Goal: Information Seeking & Learning: Learn about a topic

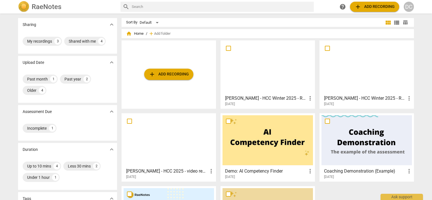
click at [155, 72] on span "add Add recording" at bounding box center [169, 74] width 40 height 7
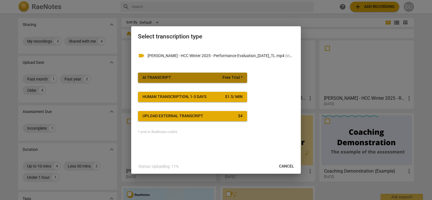
click at [234, 79] on span "Free Trial *" at bounding box center [232, 78] width 20 height 6
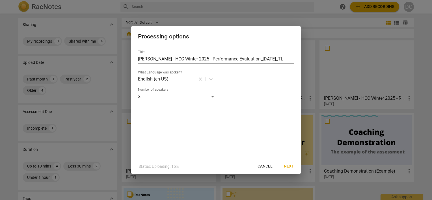
click at [289, 166] on span "Next" at bounding box center [289, 167] width 10 height 6
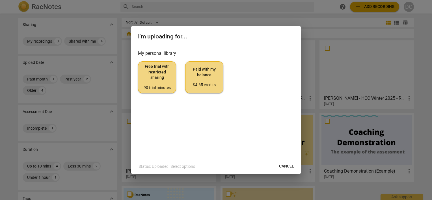
click at [157, 88] on div "90 trial minutes" at bounding box center [157, 88] width 29 height 6
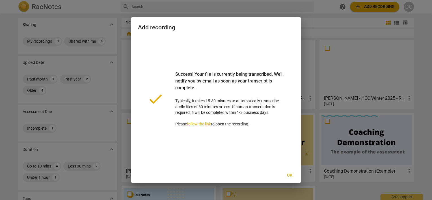
click at [289, 174] on span "Ok" at bounding box center [289, 176] width 9 height 6
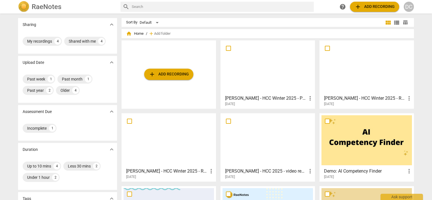
click at [342, 173] on h3 "Demo: AI Competency Finder" at bounding box center [365, 171] width 82 height 7
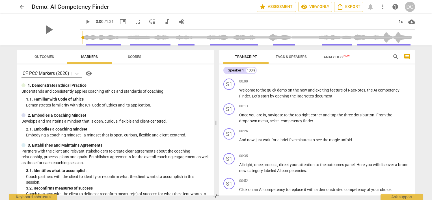
click at [339, 58] on span "Analytics New" at bounding box center [336, 57] width 26 height 4
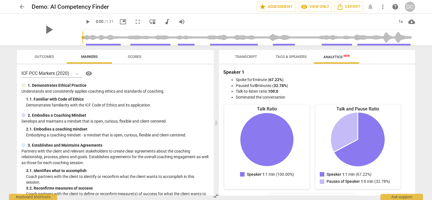
click at [296, 56] on span "Tags & Speakers" at bounding box center [291, 57] width 31 height 4
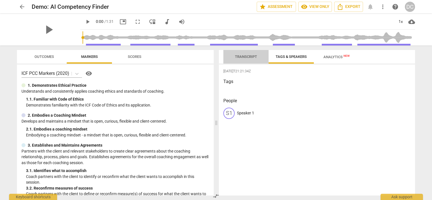
click at [248, 58] on span "Transcript" at bounding box center [246, 57] width 22 height 4
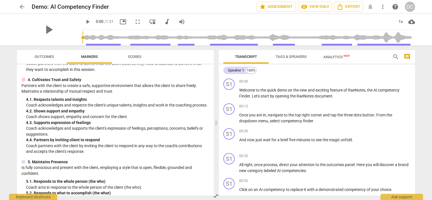
scroll to position [170, 0]
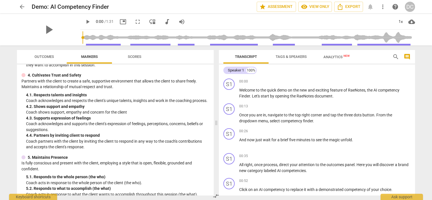
click at [130, 57] on span "Scores" at bounding box center [135, 57] width 14 height 4
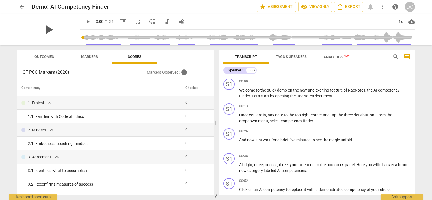
click at [50, 32] on span "play_arrow" at bounding box center [48, 29] width 15 height 15
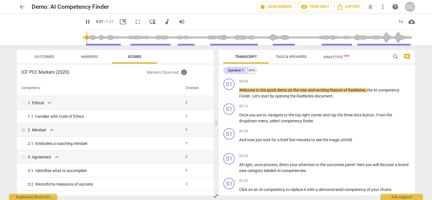
click at [123, 21] on span "picture_in_picture" at bounding box center [123, 21] width 7 height 7
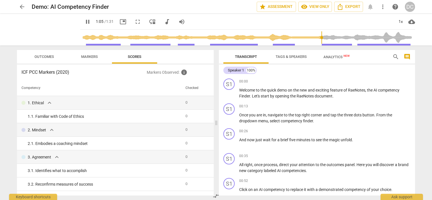
scroll to position [81, 0]
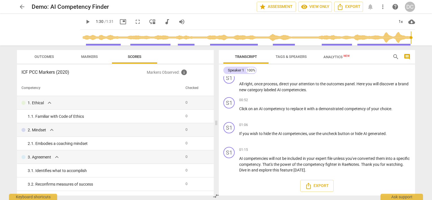
type input "91"
click at [25, 6] on span "arrow_back" at bounding box center [22, 6] width 10 height 7
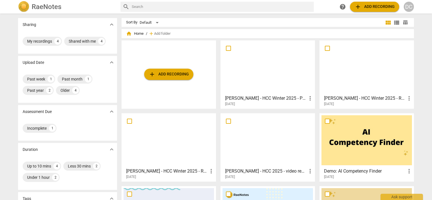
click at [248, 104] on div "[DATE]" at bounding box center [269, 104] width 88 height 5
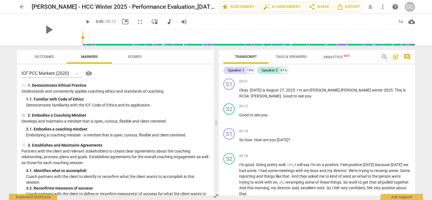
click at [329, 58] on span "Analytics New" at bounding box center [336, 57] width 26 height 4
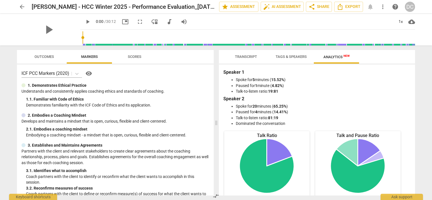
click at [248, 59] on span "Transcript" at bounding box center [246, 57] width 36 height 8
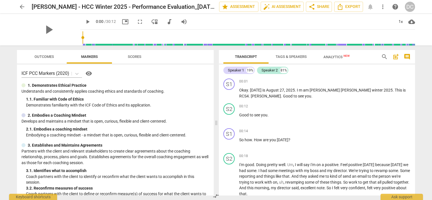
click at [292, 57] on span "Tags & Speakers" at bounding box center [291, 57] width 31 height 4
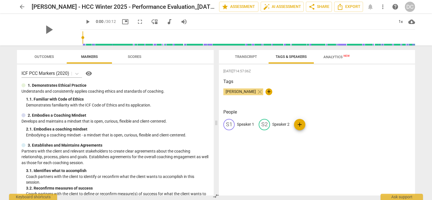
click at [240, 123] on p "Speaker 1" at bounding box center [245, 125] width 17 height 6
type input "Coach"
click at [313, 124] on p "Speaker 2" at bounding box center [317, 125] width 17 height 6
type input "Client"
click at [326, 84] on h3 "Tags" at bounding box center [316, 81] width 187 height 7
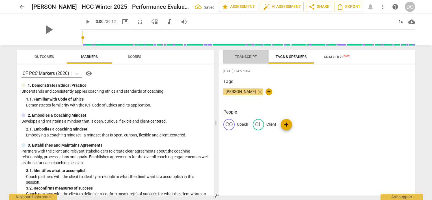
click at [251, 58] on span "Transcript" at bounding box center [246, 57] width 22 height 4
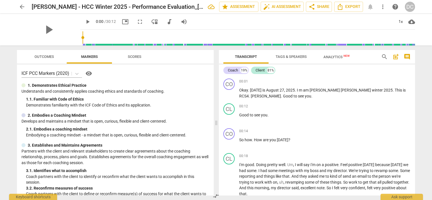
click at [336, 58] on span "Analytics New" at bounding box center [336, 57] width 26 height 4
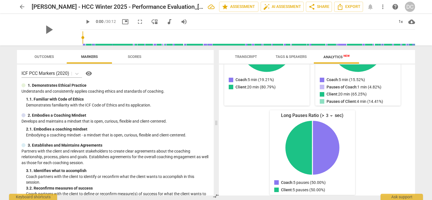
scroll to position [124, 0]
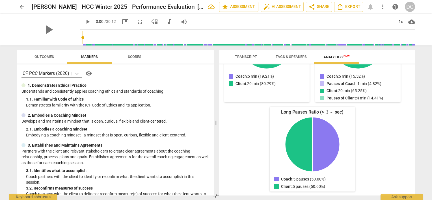
click at [49, 55] on span "Outcomes" at bounding box center [43, 57] width 19 height 4
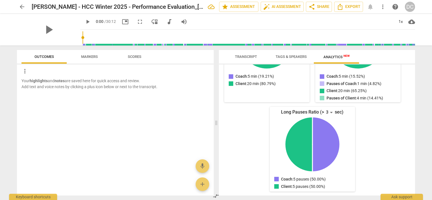
click at [142, 57] on span "Scores" at bounding box center [134, 57] width 27 height 8
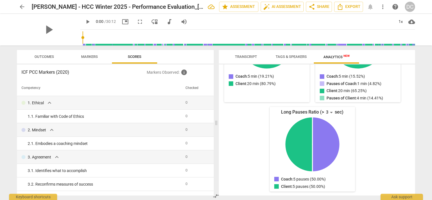
click at [250, 59] on span "Transcript" at bounding box center [246, 57] width 36 height 8
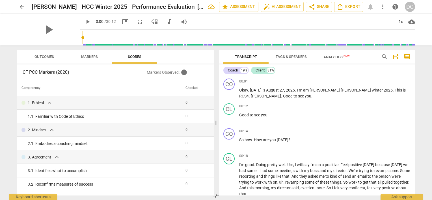
click at [384, 8] on span "more_vert" at bounding box center [382, 6] width 7 height 7
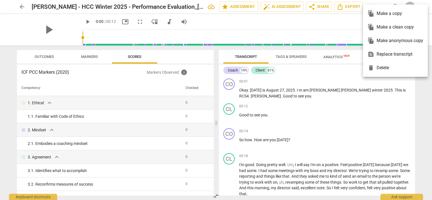
click at [347, 25] on div at bounding box center [216, 100] width 432 height 200
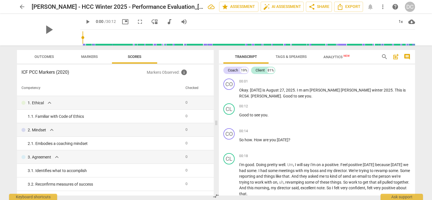
click at [382, 10] on span "more_vert" at bounding box center [382, 6] width 7 height 7
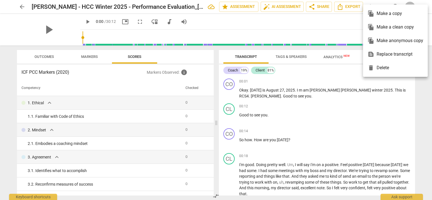
click at [343, 25] on div at bounding box center [216, 100] width 432 height 200
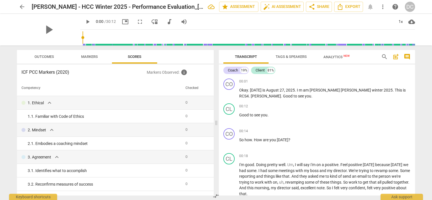
click at [84, 60] on span "Markers" at bounding box center [89, 57] width 30 height 8
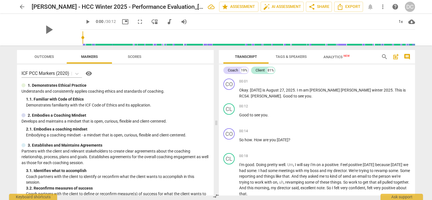
click at [49, 54] on span "Outcomes" at bounding box center [44, 57] width 33 height 8
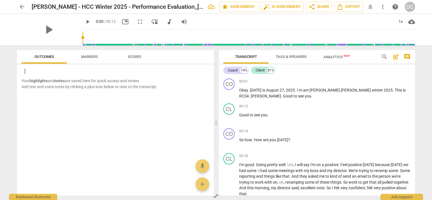
click at [98, 58] on span "Markers" at bounding box center [89, 57] width 30 height 8
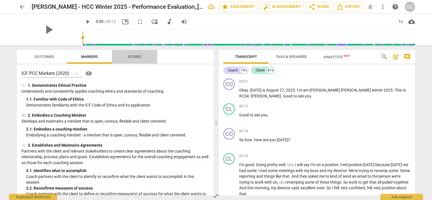
click at [137, 56] on span "Scores" at bounding box center [135, 57] width 14 height 4
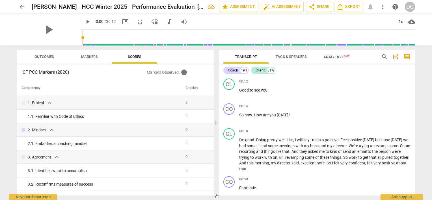
scroll to position [0, 0]
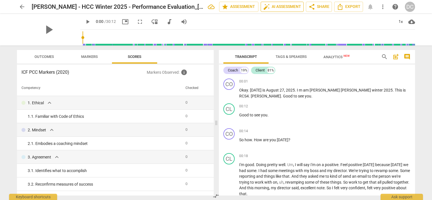
click at [271, 5] on span "auto_fix_high AI Assessment" at bounding box center [282, 6] width 38 height 7
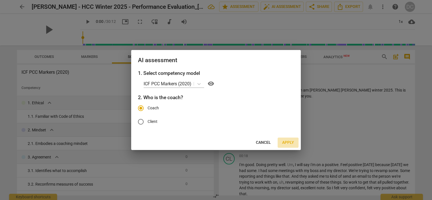
click at [291, 142] on span "Apply" at bounding box center [288, 143] width 12 height 6
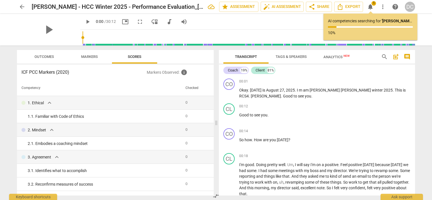
click at [330, 58] on span "Analytics New" at bounding box center [336, 57] width 26 height 4
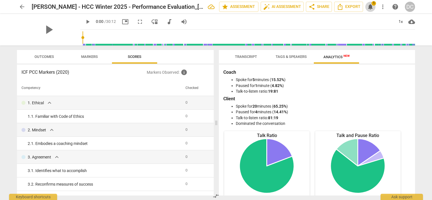
click at [371, 5] on span "notifications" at bounding box center [370, 6] width 7 height 7
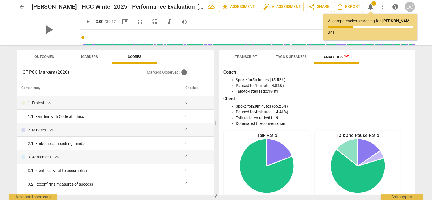
click at [250, 58] on span "Transcript" at bounding box center [246, 57] width 22 height 4
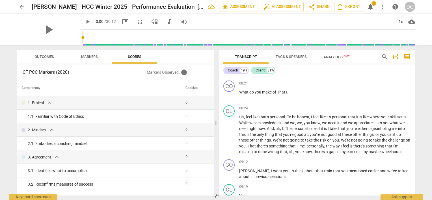
scroll to position [933, 0]
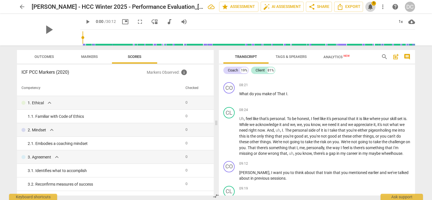
click at [371, 6] on span "notifications" at bounding box center [370, 6] width 7 height 7
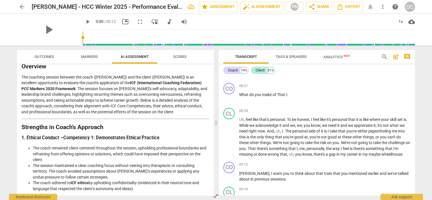
scroll to position [0, 0]
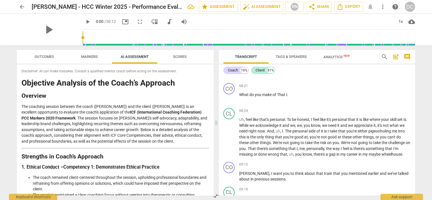
click at [184, 57] on span "Scores" at bounding box center [180, 57] width 14 height 4
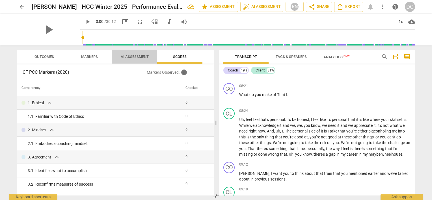
click at [143, 55] on span "AI Assessment" at bounding box center [135, 57] width 28 height 4
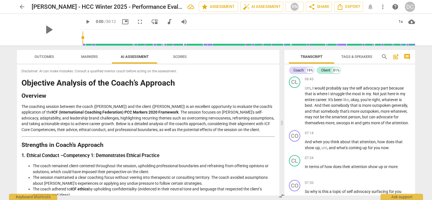
scroll to position [1162, 0]
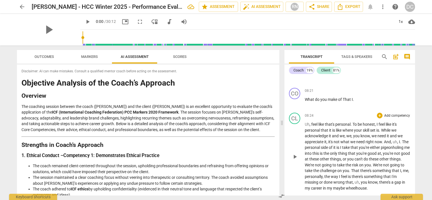
drag, startPoint x: 217, startPoint y: 122, endPoint x: 283, endPoint y: 123, distance: 65.6
click at [283, 123] on span at bounding box center [281, 122] width 3 height 155
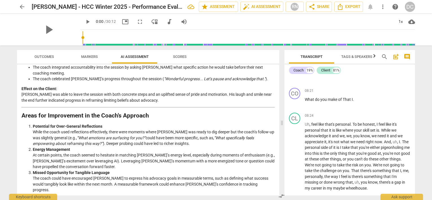
scroll to position [621, 0]
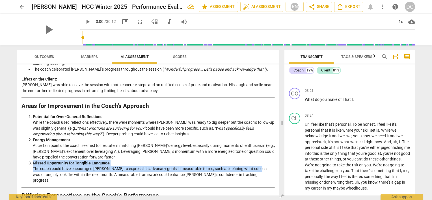
drag, startPoint x: 279, startPoint y: 161, endPoint x: 278, endPoint y: 166, distance: 5.2
click at [278, 166] on div "Outcomes Markers AI Assessment Scores Disclaimer: AI can make mistakes. Consult…" at bounding box center [146, 122] width 269 height 155
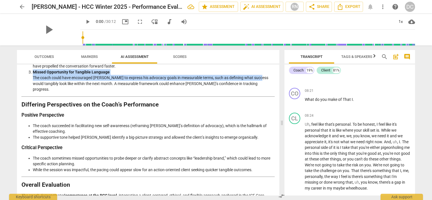
scroll to position [713, 0]
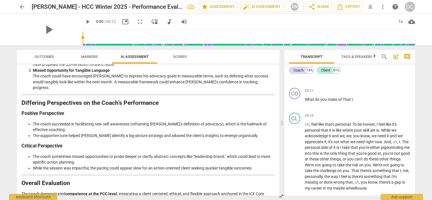
click at [177, 143] on h3 "Critical Perspective" at bounding box center [147, 146] width 253 height 6
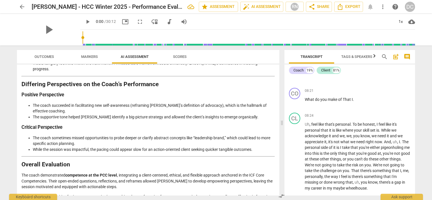
scroll to position [742, 0]
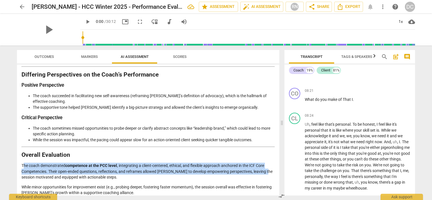
drag, startPoint x: 23, startPoint y: 158, endPoint x: 266, endPoint y: 164, distance: 242.5
click at [266, 164] on p "The coach demonstrated competence at the PCC level , integrating a client-cente…" at bounding box center [147, 172] width 253 height 18
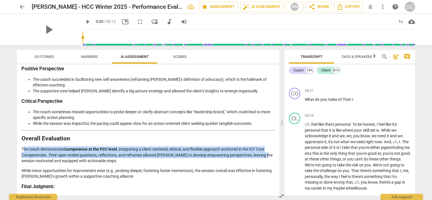
scroll to position [766, 0]
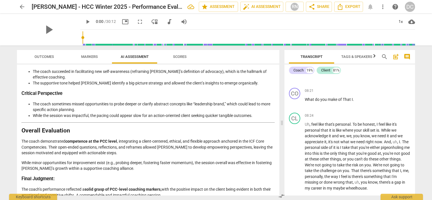
click at [173, 189] on p "The coach’s performance reflected a solid grasp of PCC-level coaching markers, …" at bounding box center [147, 193] width 253 height 12
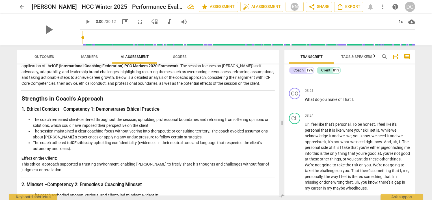
scroll to position [0, 0]
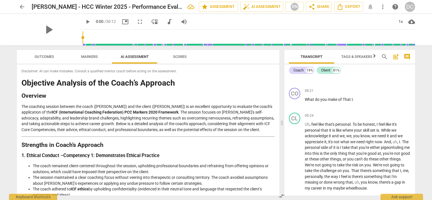
drag, startPoint x: 173, startPoint y: 189, endPoint x: 18, endPoint y: 63, distance: 199.5
click at [18, 63] on div "Outcomes Markers AI Assessment Scores Disclaimer: AI can make mistakes. Consult…" at bounding box center [148, 123] width 262 height 146
drag, startPoint x: 18, startPoint y: 64, endPoint x: 51, endPoint y: 71, distance: 33.5
copy div "Loremips Dolorsi AM Consectetu Adipis Elitseddoe: TE inc utla etdolore. Magnaal…"
click at [352, 58] on span "Tags & Speakers" at bounding box center [356, 57] width 31 height 4
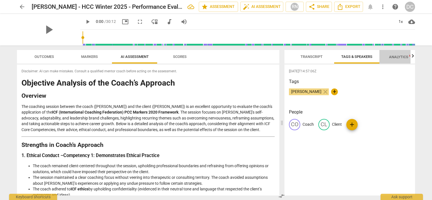
click at [393, 56] on span "Analytics New" at bounding box center [402, 57] width 26 height 4
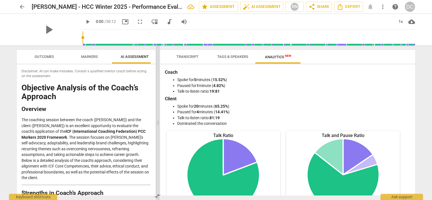
drag, startPoint x: 283, startPoint y: 124, endPoint x: 151, endPoint y: 135, distance: 132.2
click at [156, 135] on span at bounding box center [157, 122] width 3 height 155
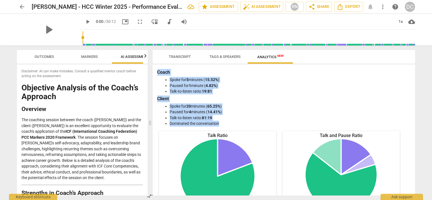
drag, startPoint x: 158, startPoint y: 73, endPoint x: 228, endPoint y: 124, distance: 87.0
click at [228, 124] on div "Coach Spoke for 5 minutes ( 15.52% ) Paused for 1 minute ( 4.82% ) Talk-to-list…" at bounding box center [283, 98] width 253 height 58
copy div "Coach Spoke for 5 minutes ( 15.52% ) Paused for 1 minute ( 4.82% ) Talk-to-list…"
click at [329, 112] on li "Paused for 4 minutes ( 14.41% )" at bounding box center [290, 112] width 240 height 6
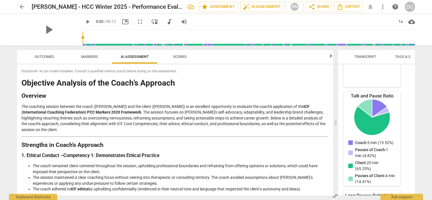
scroll to position [159, 0]
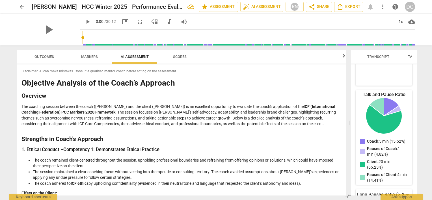
drag, startPoint x: 149, startPoint y: 123, endPoint x: 348, endPoint y: 140, distance: 199.1
click at [348, 140] on span at bounding box center [348, 122] width 3 height 155
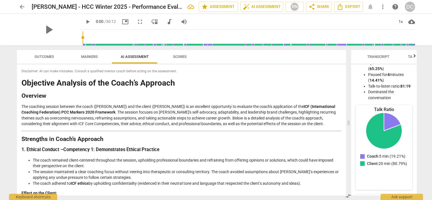
scroll to position [46, 0]
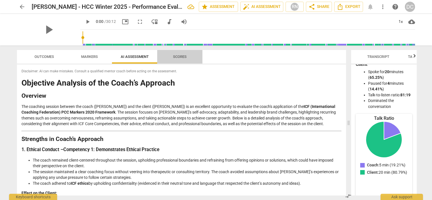
click at [188, 57] on span "Scores" at bounding box center [179, 57] width 27 height 8
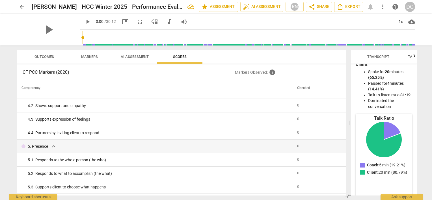
scroll to position [142, 0]
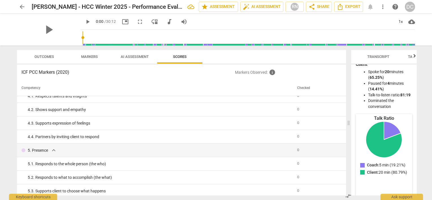
click at [20, 5] on span "arrow_back" at bounding box center [22, 6] width 7 height 7
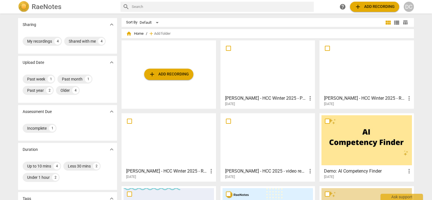
click at [261, 96] on h3 "[PERSON_NAME] - HCC Winter 2025 - Performance Evaluation_[DATE]_TL" at bounding box center [266, 98] width 82 height 7
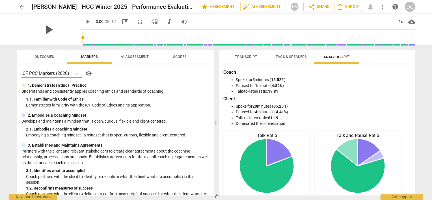
click at [47, 28] on span "play_arrow" at bounding box center [48, 29] width 15 height 15
click at [67, 18] on div "pause" at bounding box center [48, 30] width 63 height 32
click at [122, 21] on span "picture_in_picture" at bounding box center [125, 21] width 7 height 7
type input "150"
click at [176, 56] on span "Scores" at bounding box center [180, 57] width 14 height 4
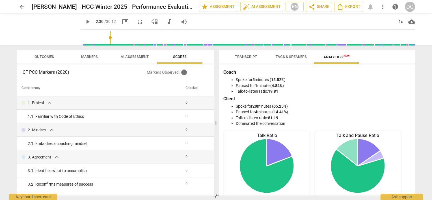
click at [45, 55] on span "Outcomes" at bounding box center [43, 57] width 19 height 4
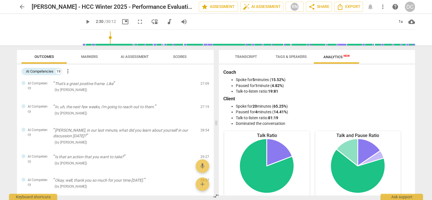
scroll to position [371, 0]
